Goal: Task Accomplishment & Management: Complete application form

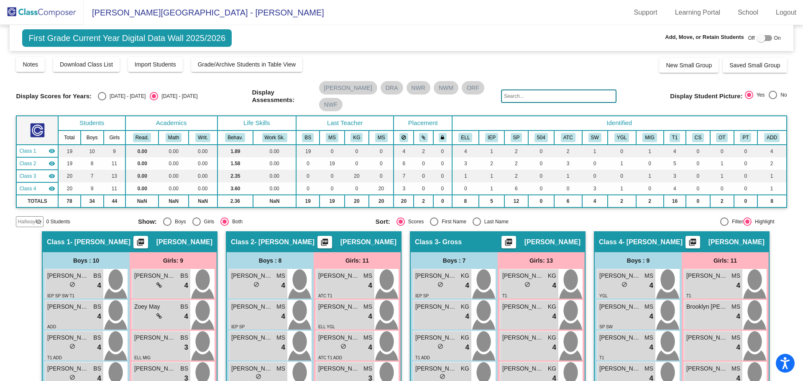
click at [367, 37] on div "First Grade Current Year Digital Data Wall 2025/2026 Add, Move, or Retain Stude…" at bounding box center [401, 38] width 783 height 26
click at [51, 11] on img at bounding box center [42, 12] width 84 height 25
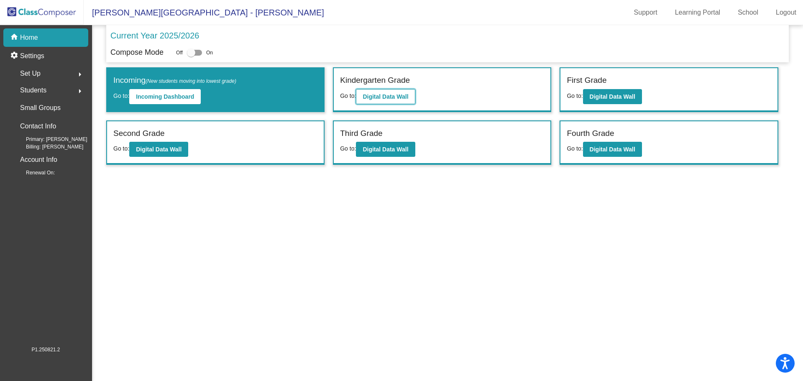
click at [378, 97] on b "Digital Data Wall" at bounding box center [386, 96] width 46 height 7
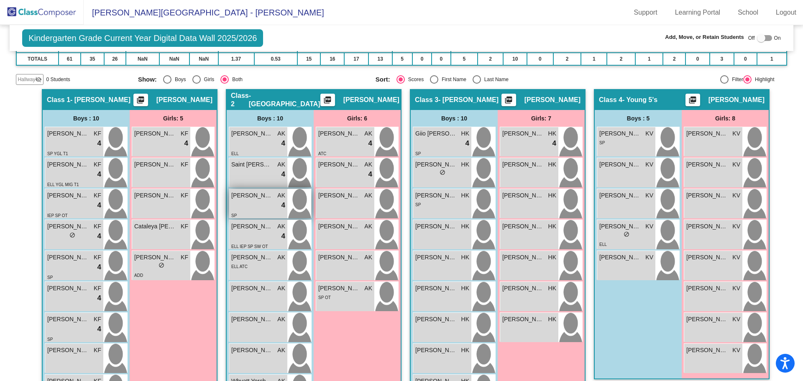
scroll to position [167, 0]
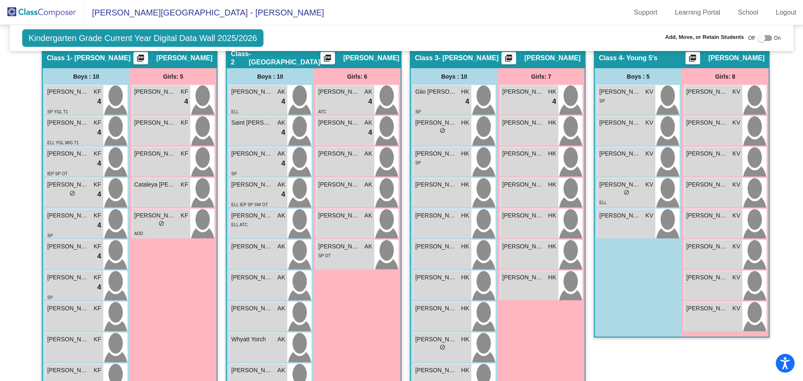
click at [60, 11] on img at bounding box center [42, 12] width 84 height 25
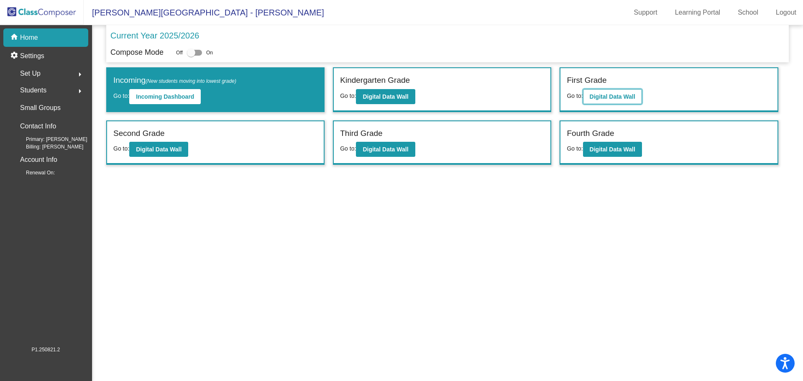
click at [606, 94] on b "Digital Data Wall" at bounding box center [613, 96] width 46 height 7
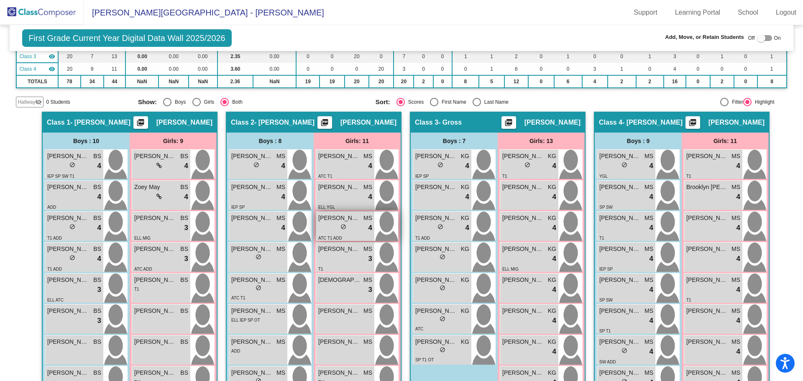
scroll to position [36, 0]
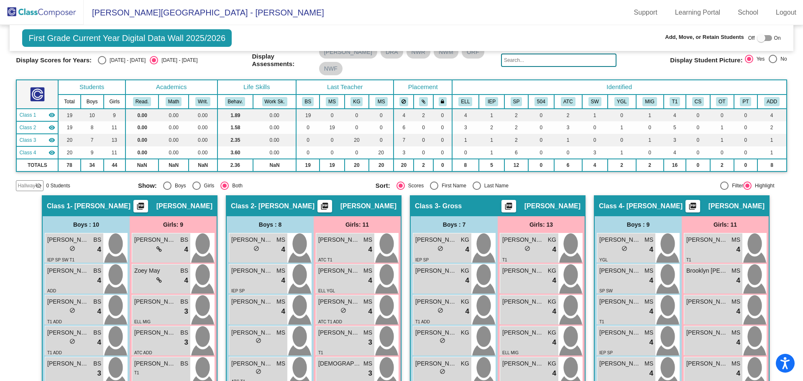
click at [769, 38] on div "Off On" at bounding box center [764, 38] width 33 height 10
click at [766, 38] on div at bounding box center [764, 38] width 15 height 6
checkbox input "true"
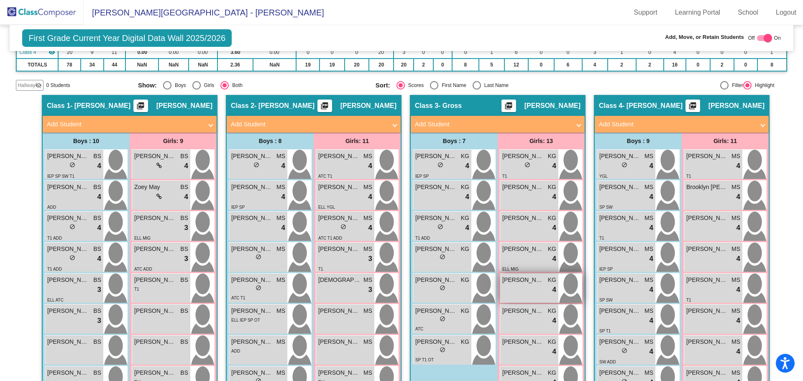
scroll to position [11, 0]
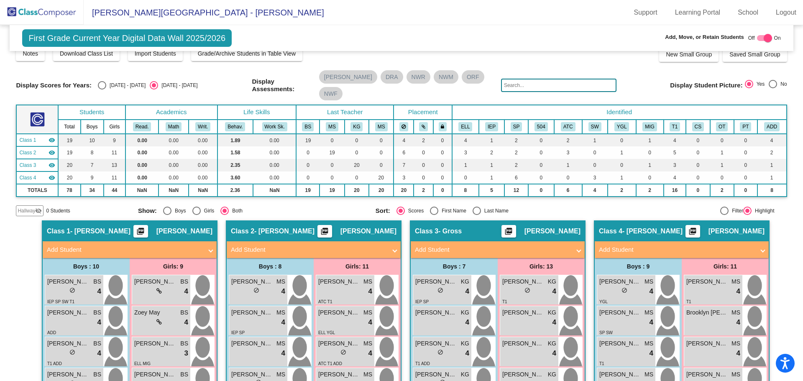
click at [253, 245] on mat-panel-title "Add Student" at bounding box center [309, 250] width 156 height 10
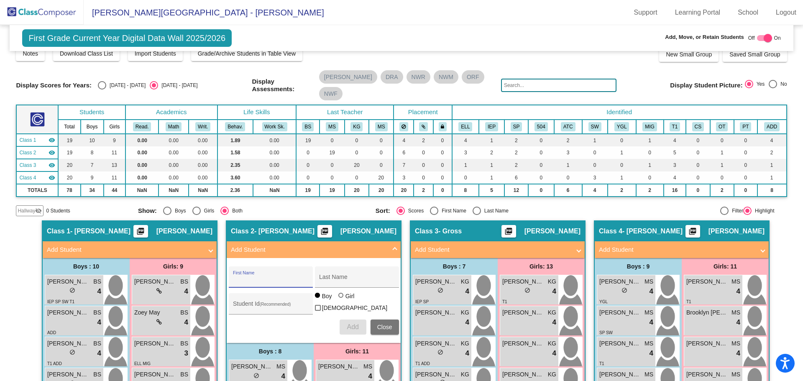
click at [243, 277] on input "First Name" at bounding box center [270, 280] width 75 height 7
type input "Ava"
click at [317, 266] on div "Last Name" at bounding box center [357, 276] width 84 height 21
type input "[PERSON_NAME]"
click at [230, 293] on div "Student Id (Recommended)" at bounding box center [271, 303] width 84 height 21
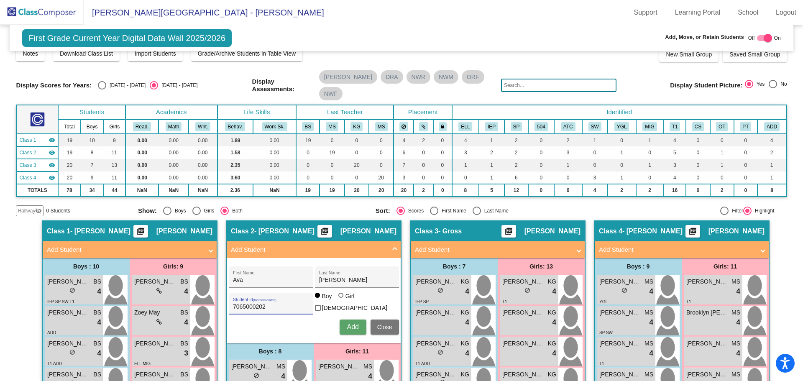
type input "7065000202"
click at [338, 293] on div at bounding box center [340, 295] width 5 height 5
click at [341, 299] on input "Girl" at bounding box center [341, 299] width 0 height 0
radio input "true"
click at [348, 323] on span "Add" at bounding box center [353, 326] width 12 height 7
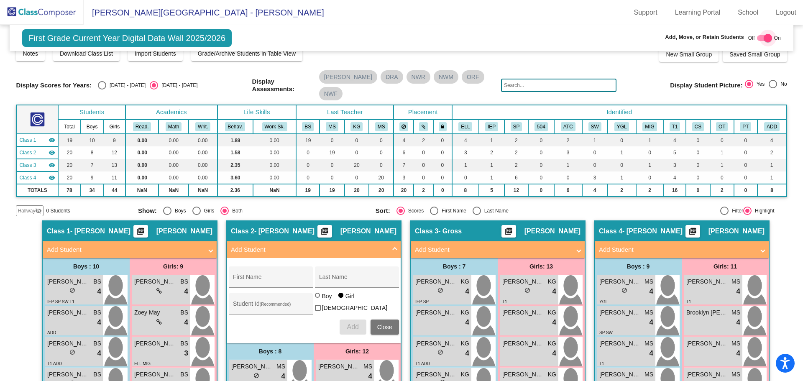
click at [757, 38] on div at bounding box center [764, 38] width 15 height 6
checkbox input "false"
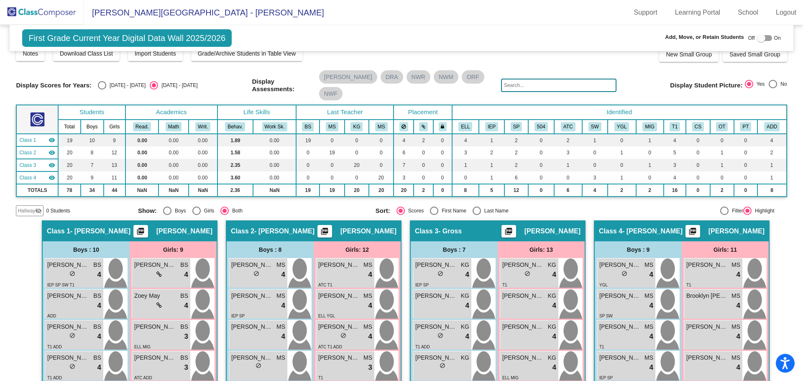
click at [45, 10] on img at bounding box center [42, 12] width 84 height 25
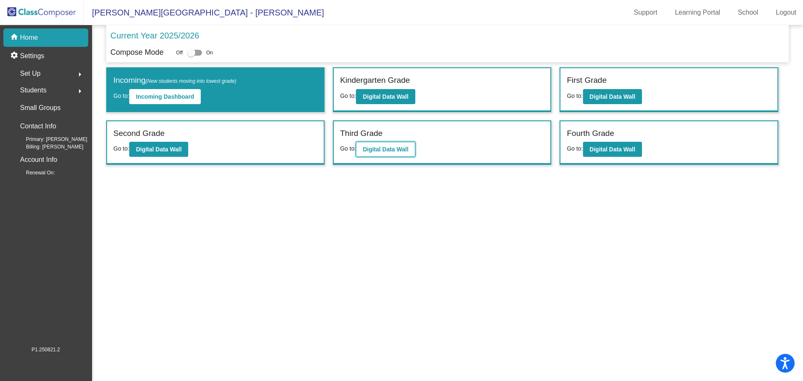
click at [392, 148] on b "Digital Data Wall" at bounding box center [386, 149] width 46 height 7
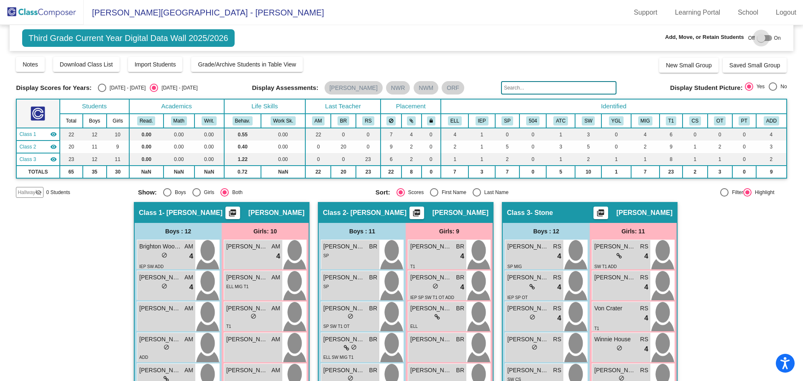
click at [766, 38] on div at bounding box center [764, 38] width 15 height 6
checkbox input "true"
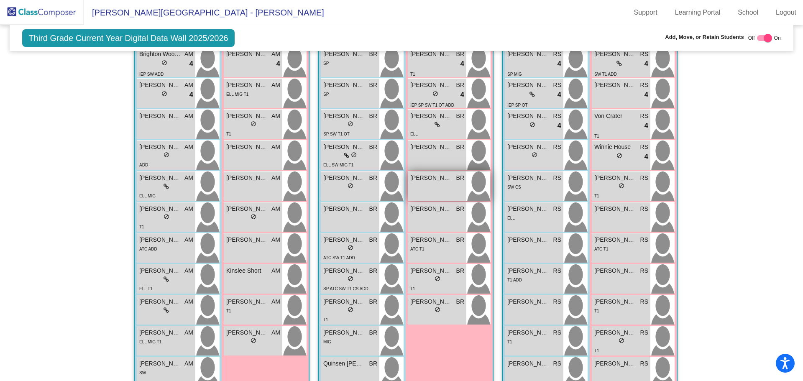
scroll to position [84, 0]
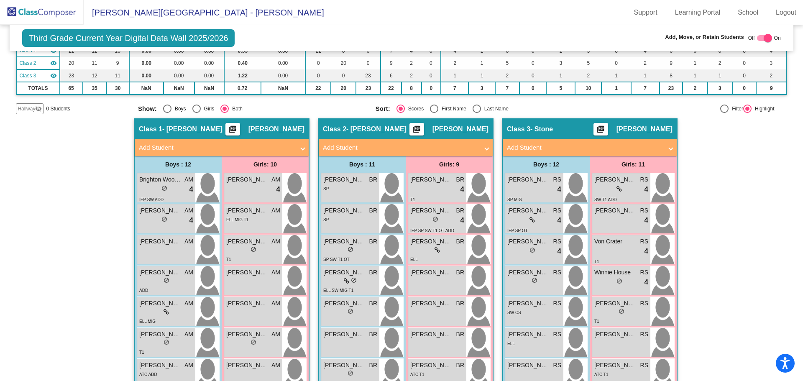
click at [329, 143] on mat-panel-title "Add Student" at bounding box center [401, 148] width 156 height 10
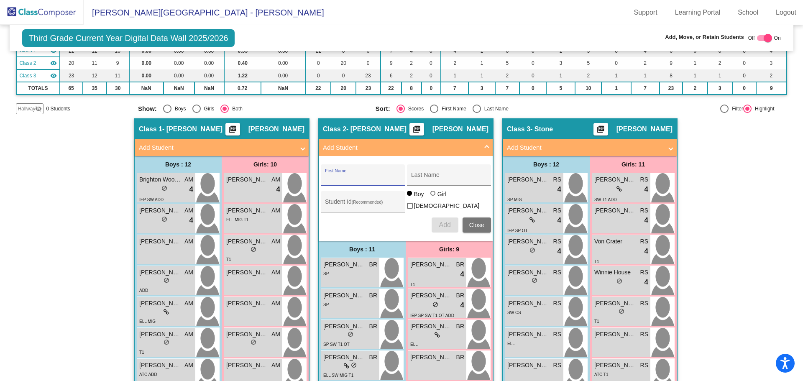
click at [325, 177] on input "First Name" at bounding box center [362, 178] width 75 height 7
type input "[PERSON_NAME]"
click at [321, 205] on div "Student Id (Recommended)" at bounding box center [363, 201] width 84 height 21
type input "3198347378"
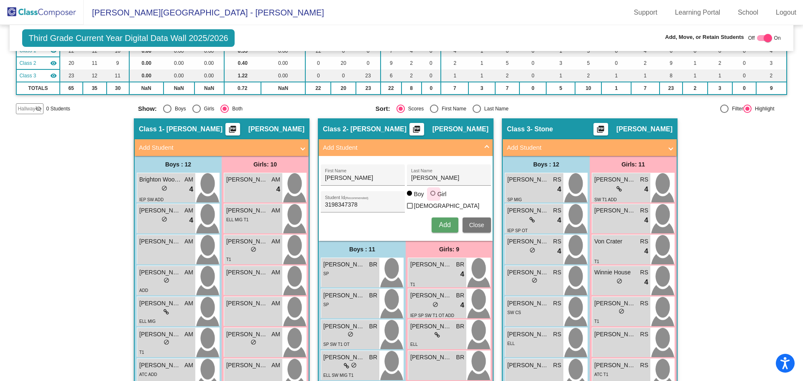
click at [430, 196] on div at bounding box center [432, 193] width 5 height 5
click at [433, 198] on input "Girl" at bounding box center [433, 197] width 0 height 0
radio input "true"
click at [444, 223] on span "Add" at bounding box center [445, 224] width 12 height 7
click at [470, 222] on span "Close" at bounding box center [476, 225] width 15 height 7
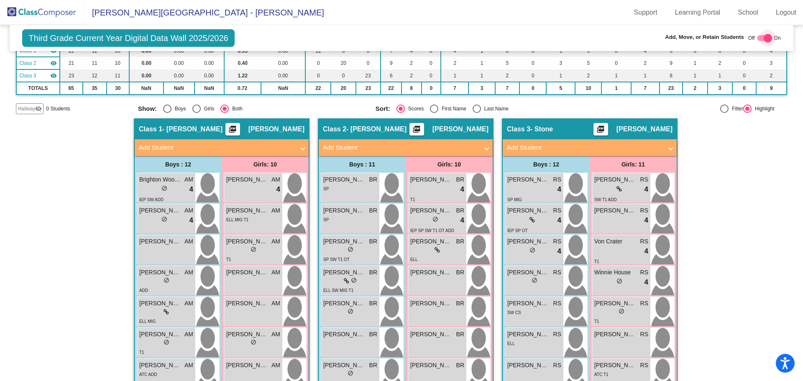
click at [758, 37] on div at bounding box center [764, 38] width 15 height 6
checkbox input "false"
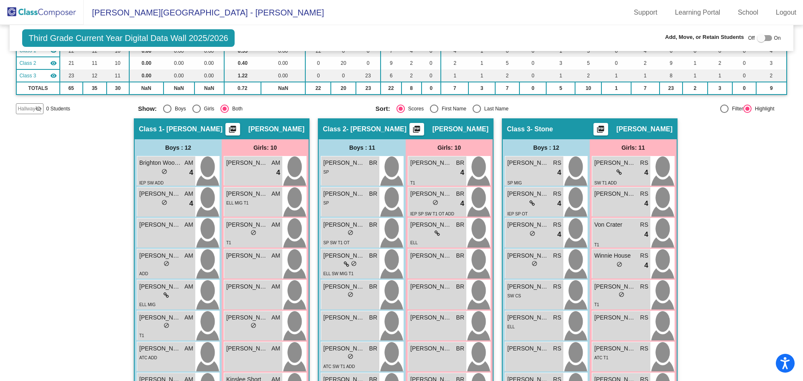
click at [51, 12] on img at bounding box center [42, 12] width 84 height 25
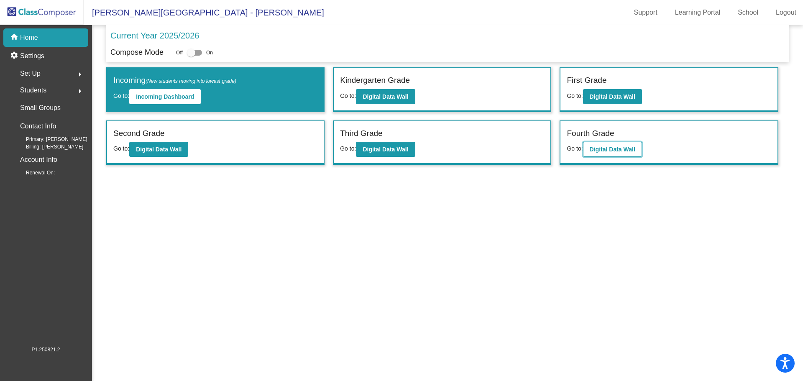
click at [601, 149] on b "Digital Data Wall" at bounding box center [613, 149] width 46 height 7
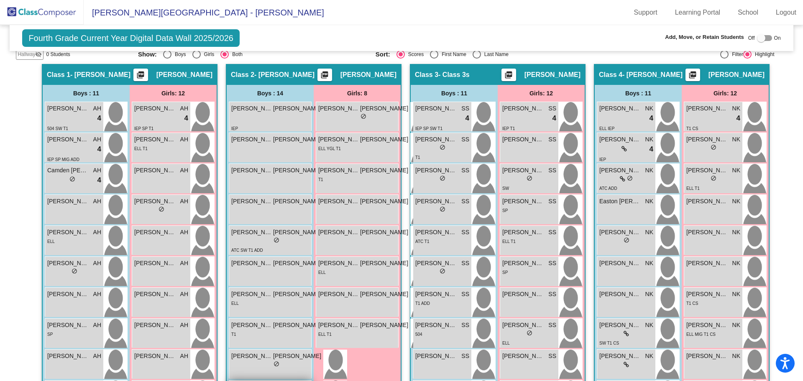
scroll to position [109, 0]
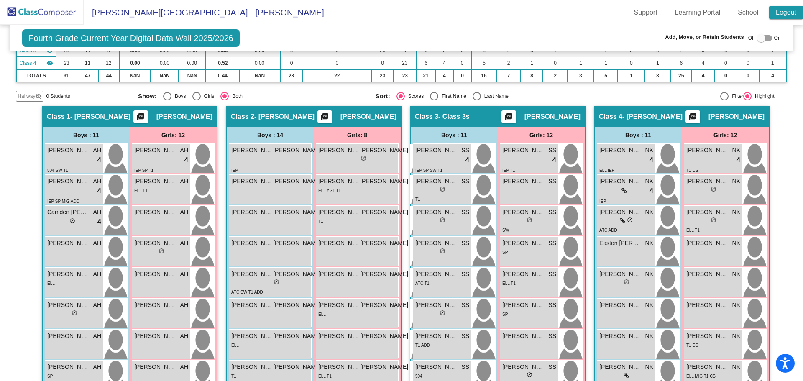
click at [783, 12] on link "Logout" at bounding box center [786, 12] width 34 height 13
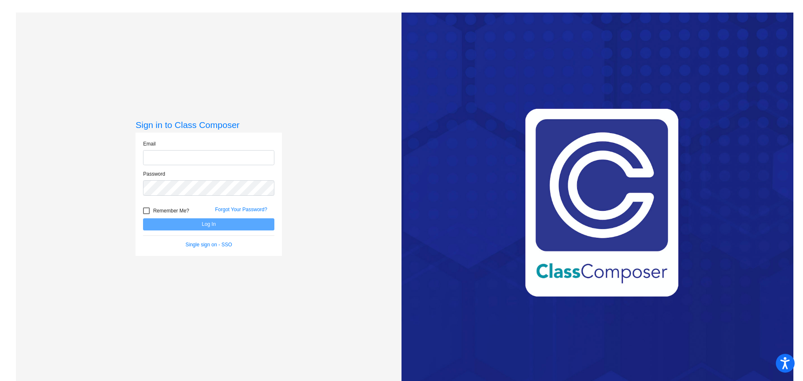
type input "[EMAIL_ADDRESS][PERSON_NAME][DOMAIN_NAME]"
